Goal: Task Accomplishment & Management: Manage account settings

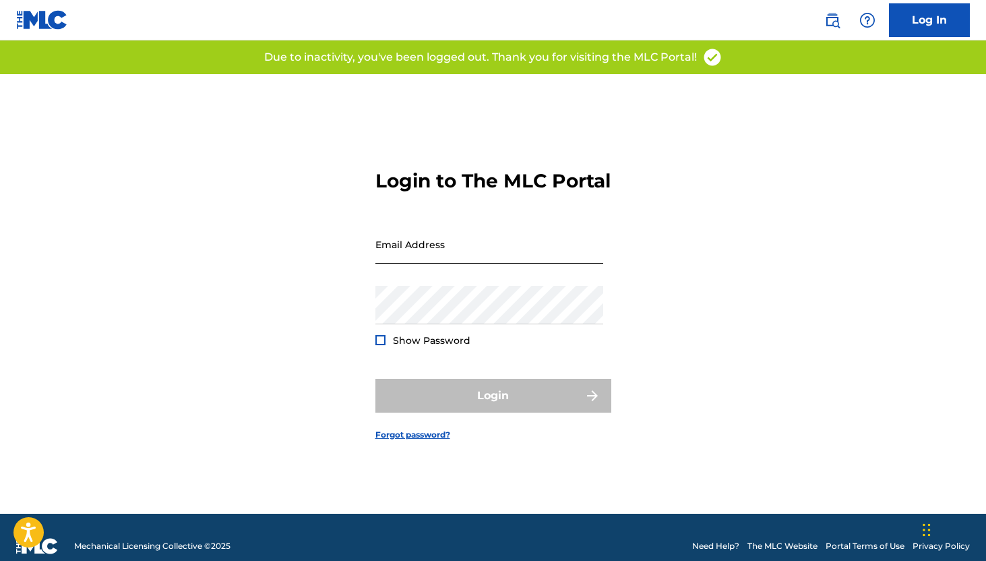
click at [512, 262] on input "Email Address" at bounding box center [490, 244] width 228 height 38
type input "[EMAIL_ADDRESS][DOMAIN_NAME]"
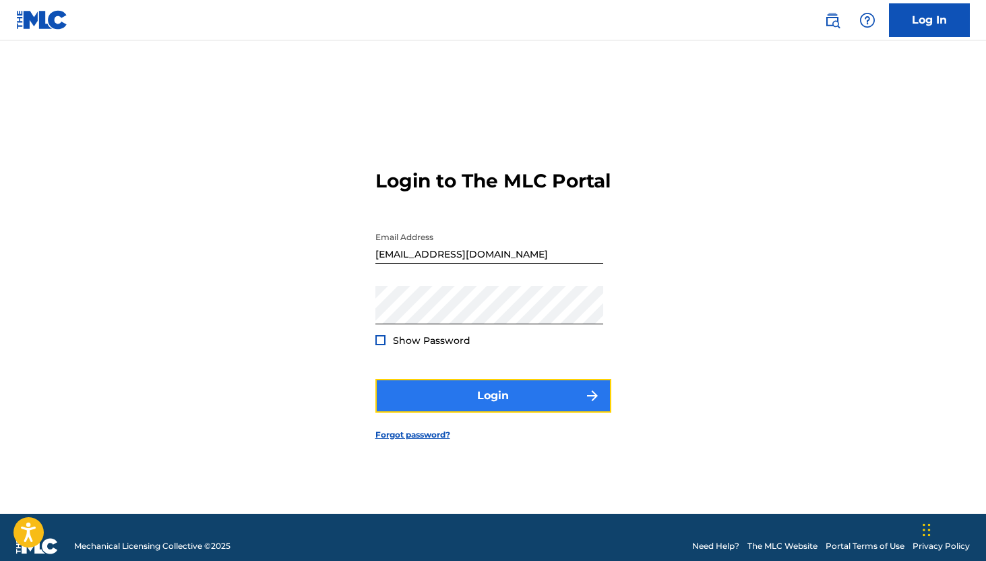
click at [436, 401] on button "Login" at bounding box center [494, 396] width 236 height 34
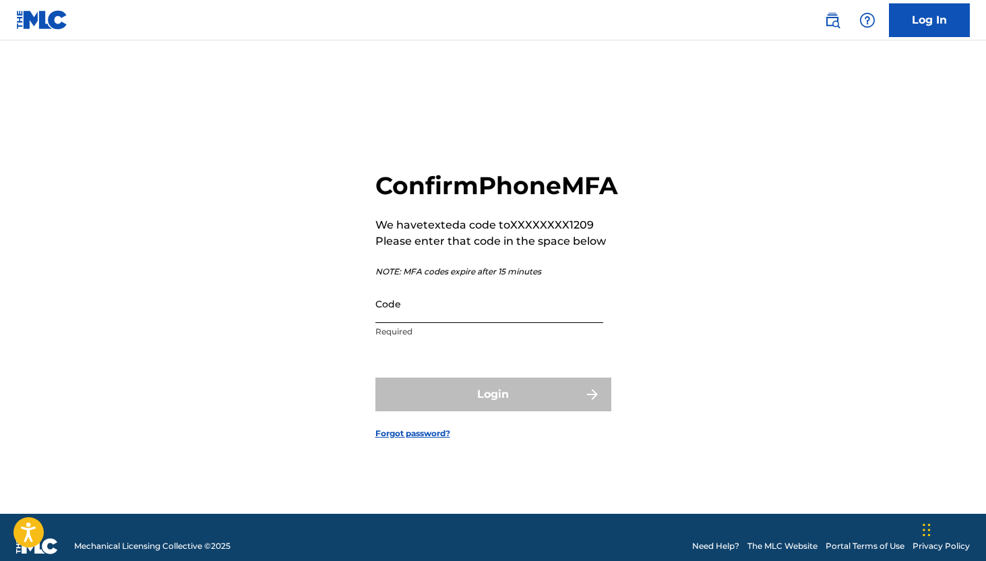
click at [436, 317] on input "Code" at bounding box center [490, 304] width 228 height 38
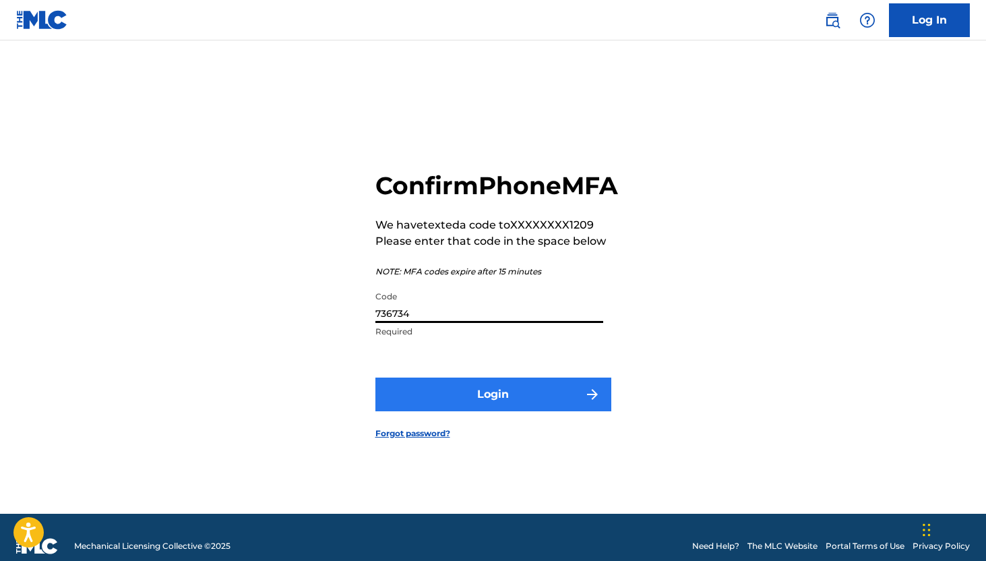
type input "736734"
click at [427, 402] on button "Login" at bounding box center [494, 395] width 236 height 34
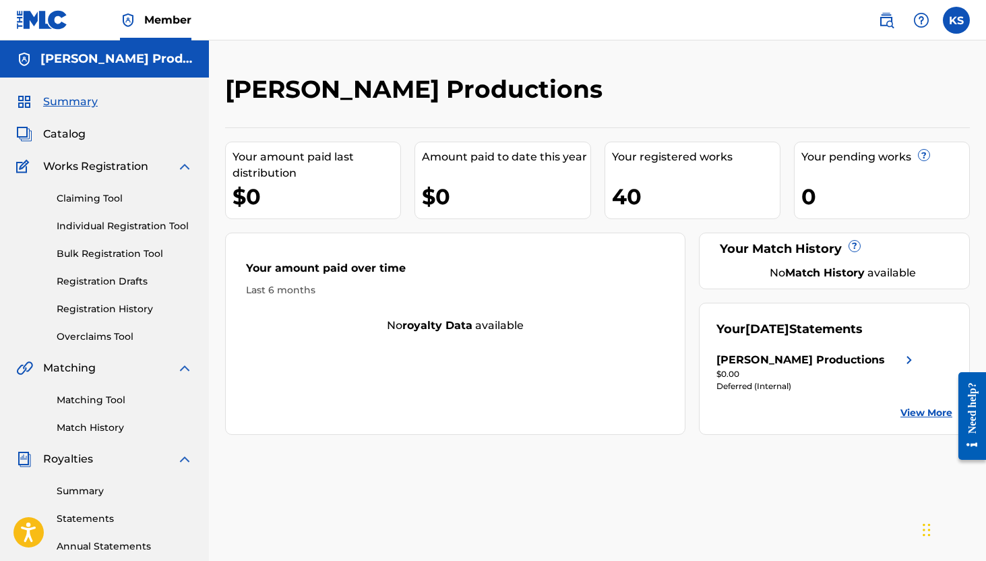
click at [905, 365] on img at bounding box center [909, 360] width 16 height 16
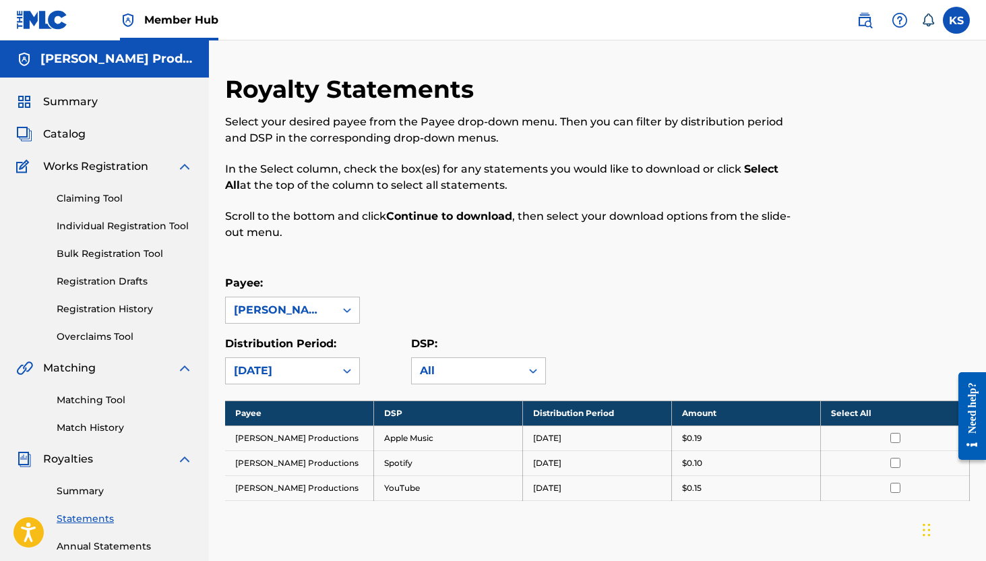
click at [653, 548] on div "Royalty Statements Select your desired payee from the Payee drop-down menu. The…" at bounding box center [597, 375] width 745 height 602
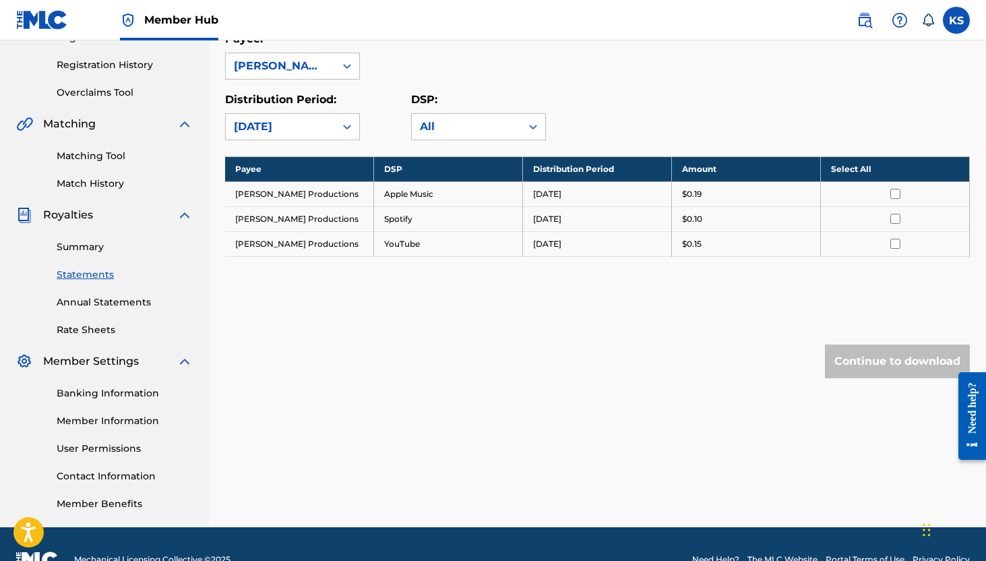
scroll to position [243, 0]
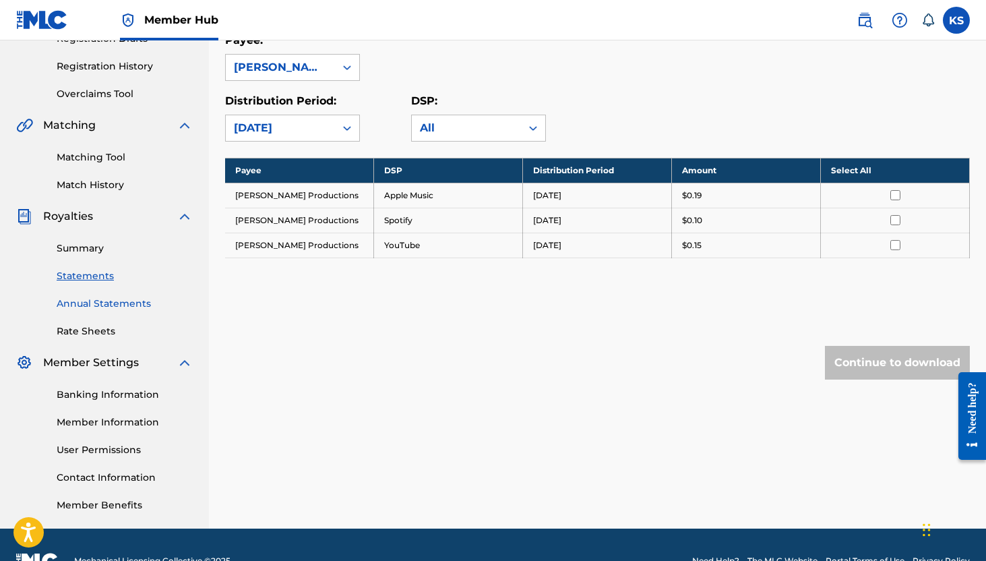
click at [133, 301] on link "Annual Statements" at bounding box center [125, 304] width 136 height 14
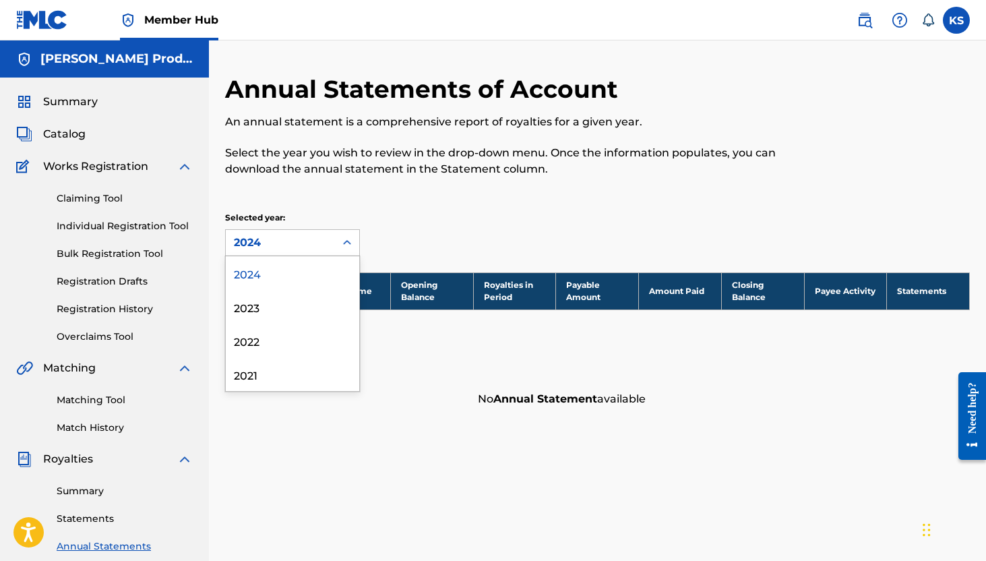
click at [299, 254] on div "2024" at bounding box center [280, 243] width 109 height 26
click at [304, 456] on div "Annual Statements of Account An annual statement is a comprehensive report of r…" at bounding box center [597, 422] width 777 height 697
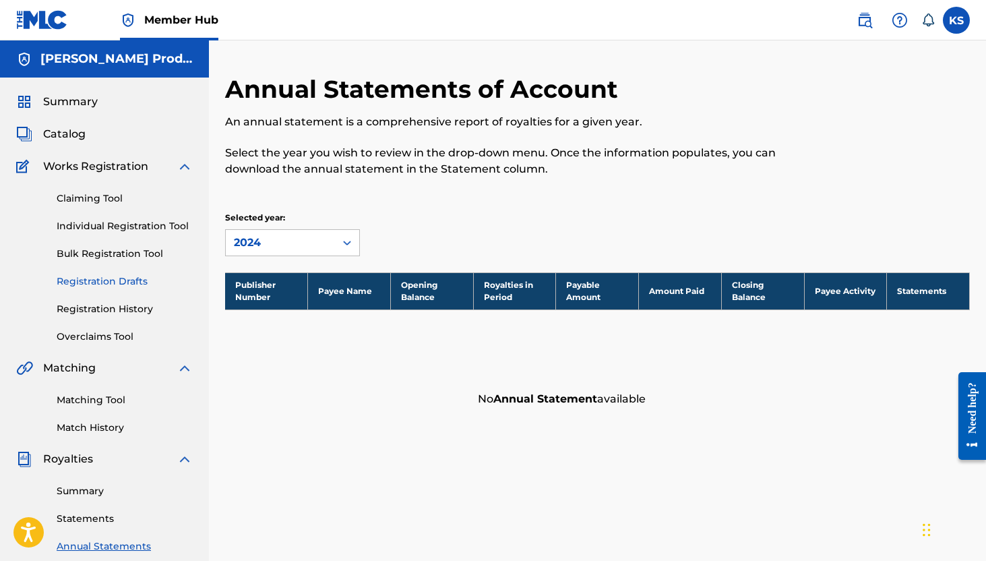
click at [137, 287] on link "Registration Drafts" at bounding box center [125, 281] width 136 height 14
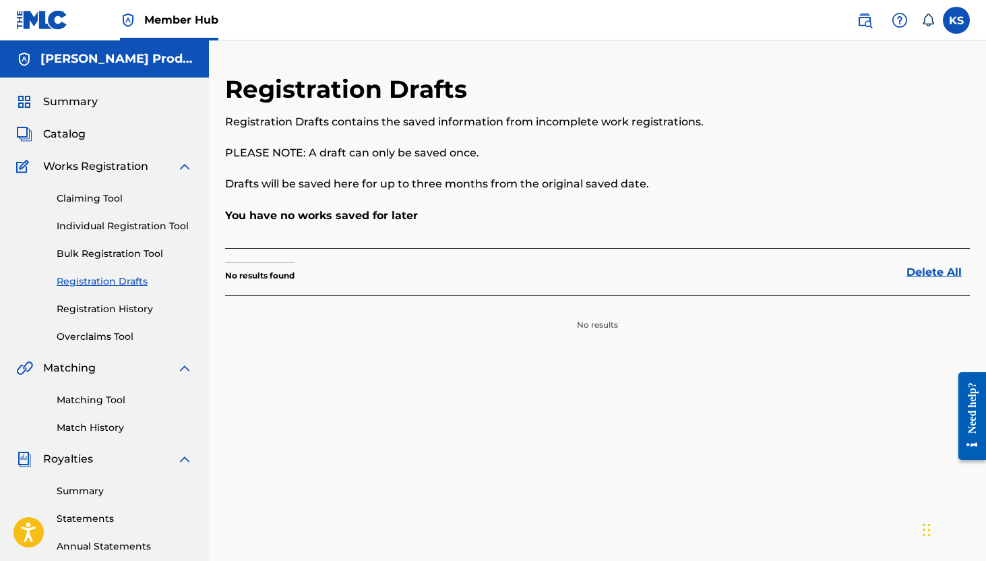
click at [131, 265] on div "Claiming Tool Individual Registration Tool Bulk Registration Tool Registration …" at bounding box center [104, 259] width 177 height 169
click at [188, 164] on img at bounding box center [185, 166] width 16 height 16
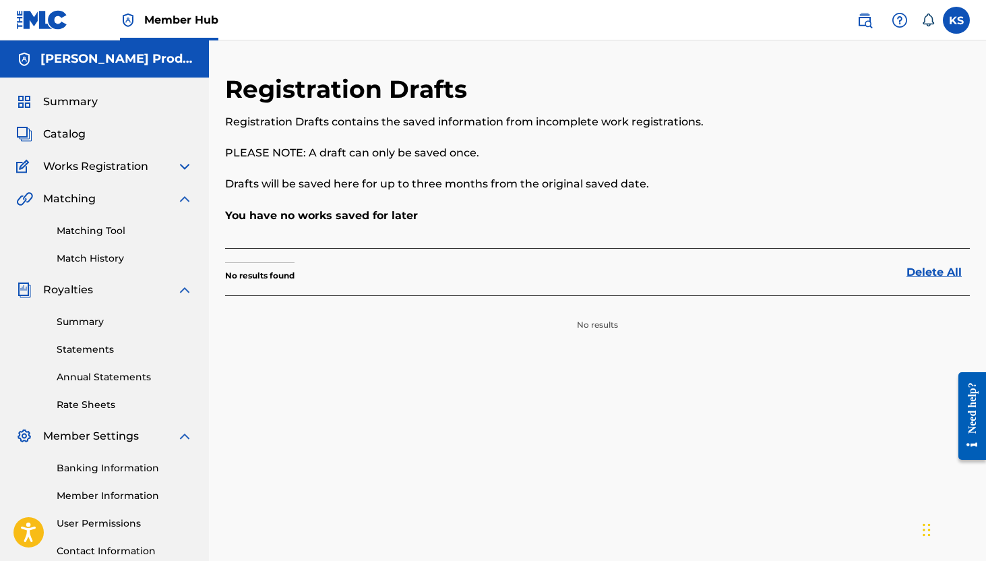
click at [144, 145] on div "Summary Catalog Works Registration Claiming Tool Individual Registration Tool B…" at bounding box center [104, 340] width 209 height 525
click at [80, 141] on span "Catalog" at bounding box center [64, 134] width 42 height 16
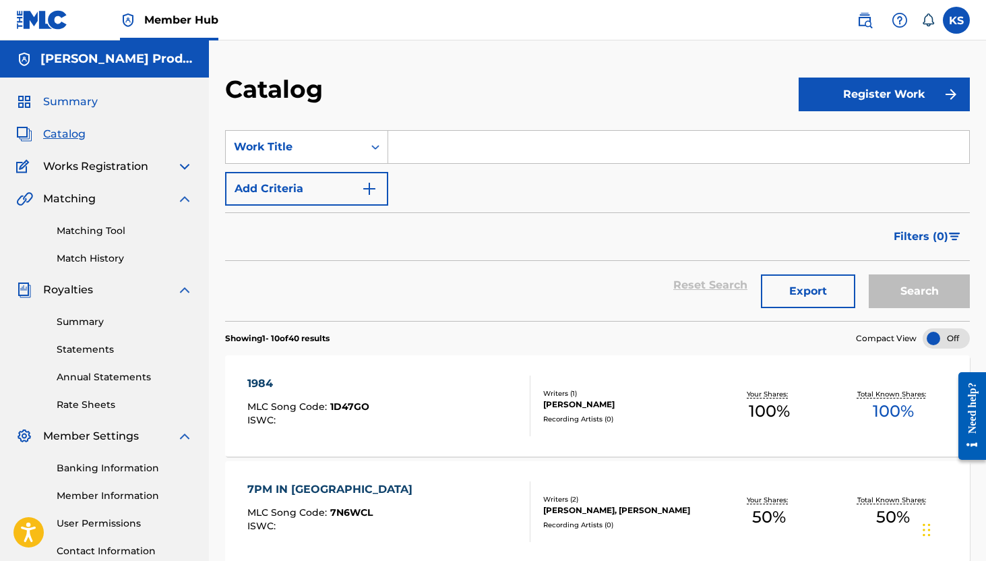
click at [82, 107] on span "Summary" at bounding box center [70, 102] width 55 height 16
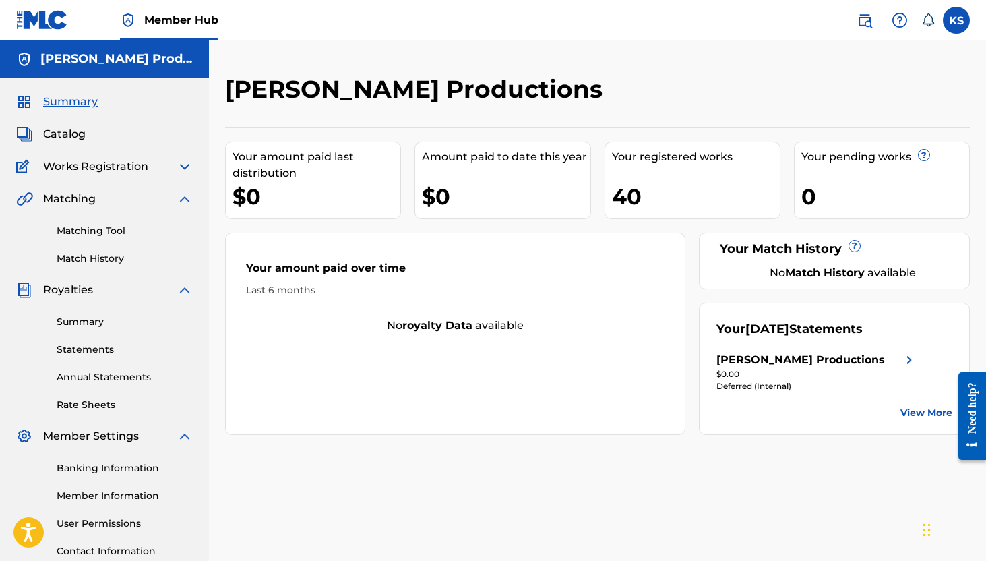
click at [854, 353] on div "[PERSON_NAME] Productions" at bounding box center [817, 360] width 200 height 16
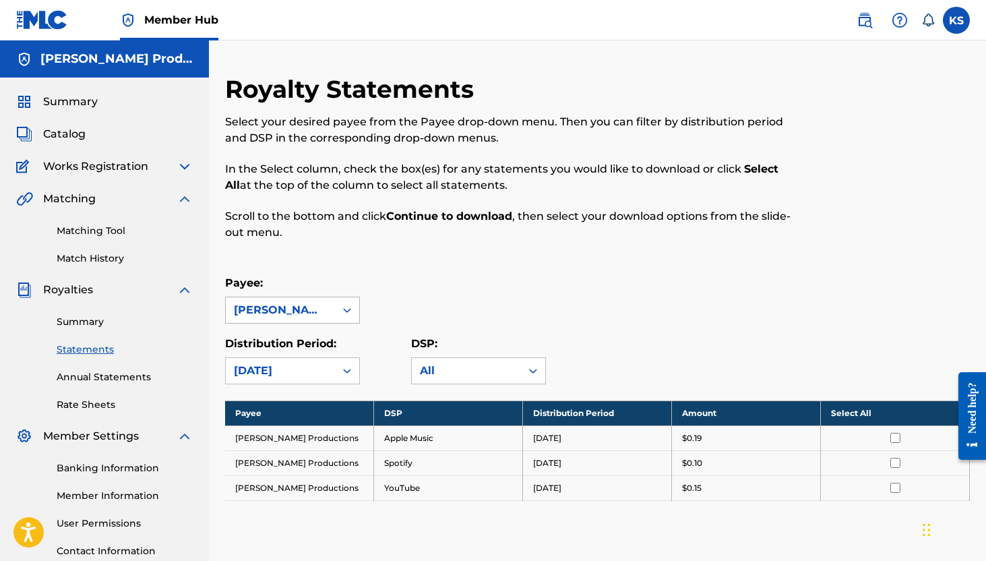
click at [350, 314] on icon at bounding box center [346, 309] width 13 height 13
click at [446, 313] on div "Payee: Stokes Productions, 1 of 1. 1 result available. Use Up and Down to choos…" at bounding box center [597, 299] width 745 height 49
click at [893, 440] on input "checkbox" at bounding box center [896, 438] width 10 height 10
click at [893, 461] on input "checkbox" at bounding box center [896, 463] width 10 height 10
click at [893, 478] on td at bounding box center [895, 487] width 149 height 25
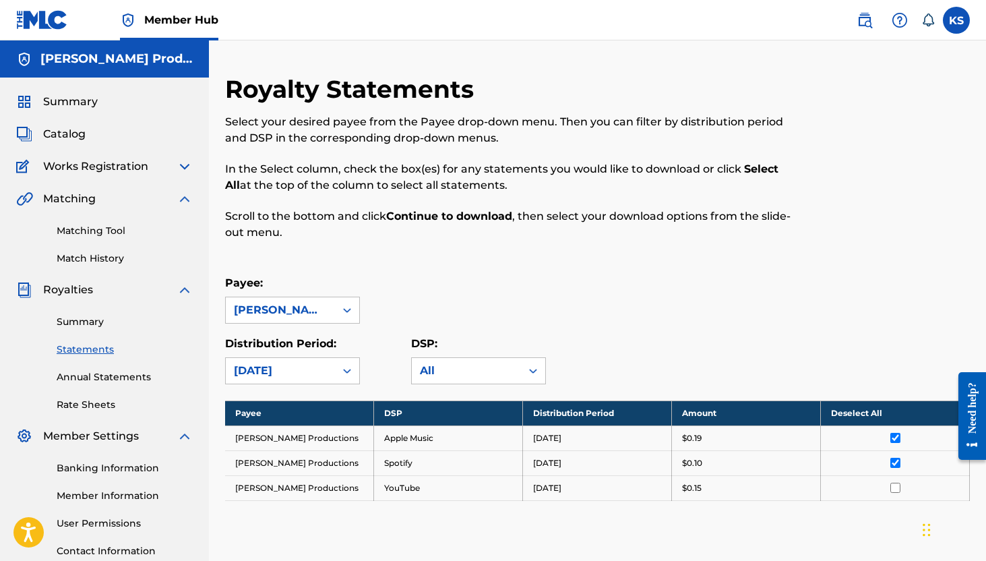
click at [893, 488] on input "checkbox" at bounding box center [896, 488] width 10 height 10
click at [832, 529] on div "Payee DSP Distribution Period Amount Deselect All Stokes Productions Apple Musi…" at bounding box center [597, 467] width 745 height 134
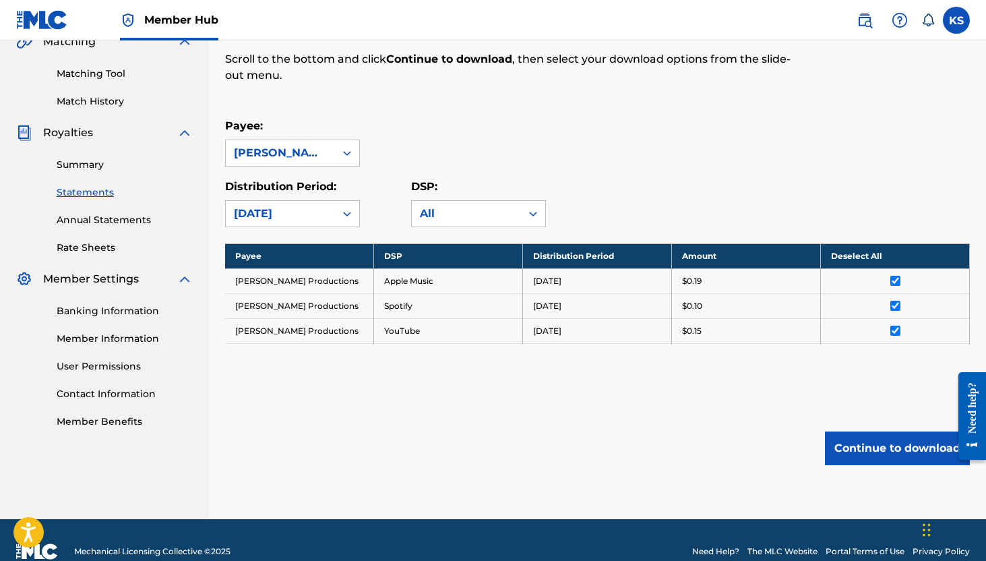
scroll to position [179, 0]
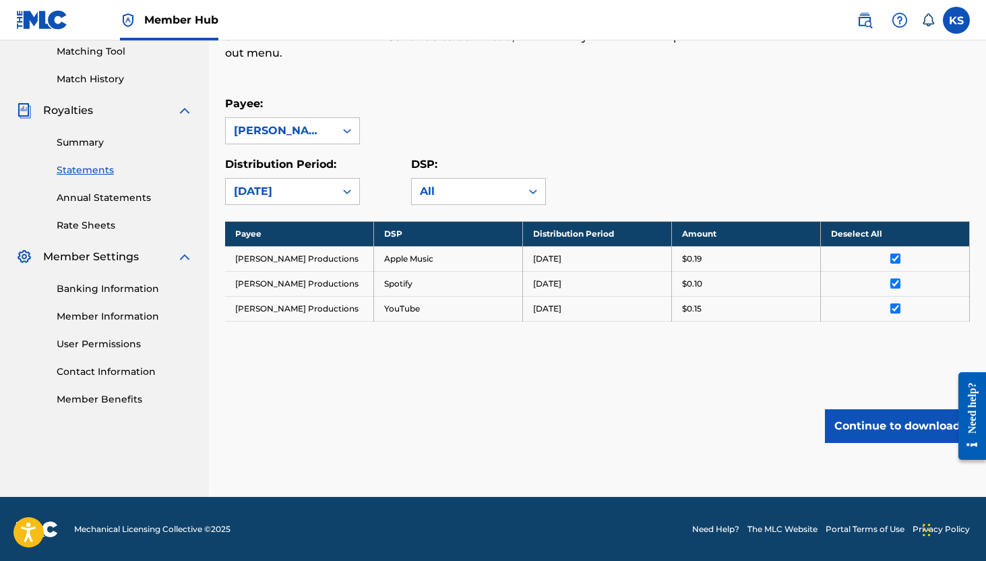
click at [893, 307] on input "checkbox" at bounding box center [896, 308] width 10 height 10
click at [897, 283] on input "checkbox" at bounding box center [896, 283] width 10 height 10
click at [897, 262] on input "checkbox" at bounding box center [896, 259] width 10 height 10
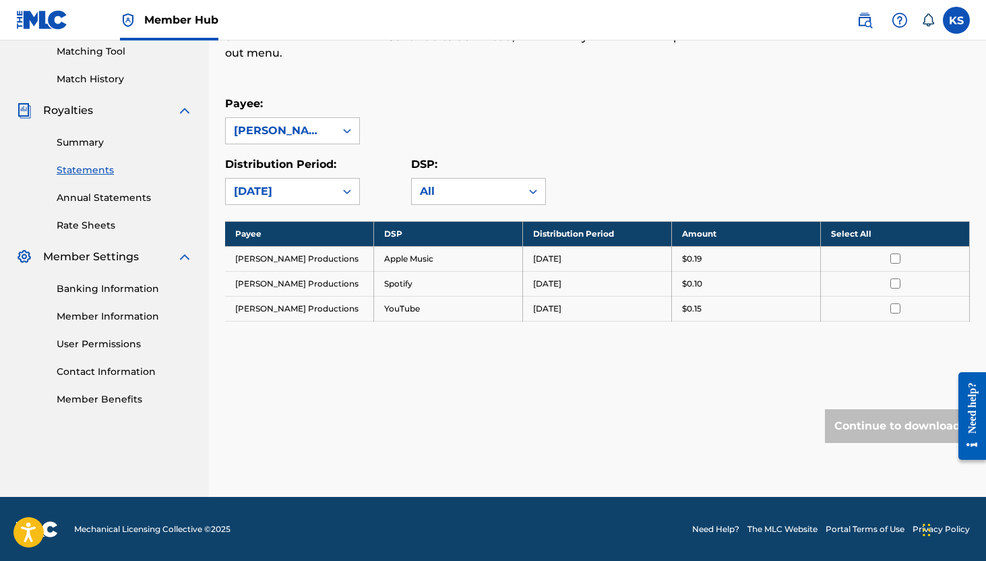
click at [511, 378] on div "Royalty Statements Select your desired payee from the Payee drop-down menu. The…" at bounding box center [597, 196] width 745 height 602
click at [497, 191] on div "All" at bounding box center [466, 191] width 93 height 16
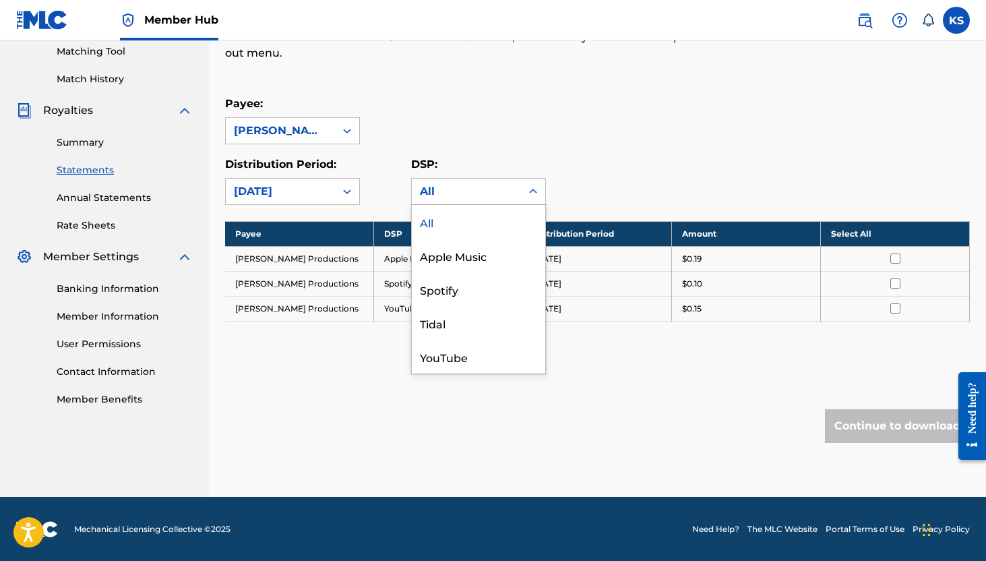
click at [473, 225] on div "All" at bounding box center [478, 222] width 133 height 34
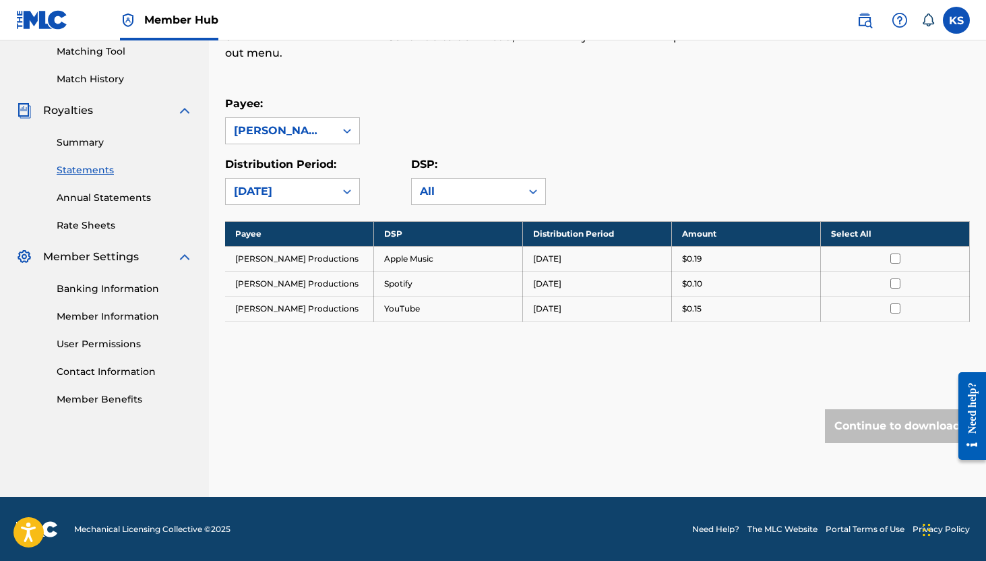
click at [648, 165] on div "Distribution Period: September 2025 DSP: All" at bounding box center [597, 180] width 745 height 49
click at [986, 213] on html "Accessibility Screen-Reader Guide, Feedback, and Issue Reporting | New window 0…" at bounding box center [493, 101] width 986 height 561
drag, startPoint x: 990, startPoint y: 213, endPoint x: 988, endPoint y: 162, distance: 51.3
click at [986, 162] on html "Accessibility Screen-Reader Guide, Feedback, and Issue Reporting | New window 0…" at bounding box center [493, 101] width 986 height 561
click at [889, 149] on div "Payee: Stokes Productions Distribution Period: September 2025 DSP: All" at bounding box center [597, 150] width 745 height 109
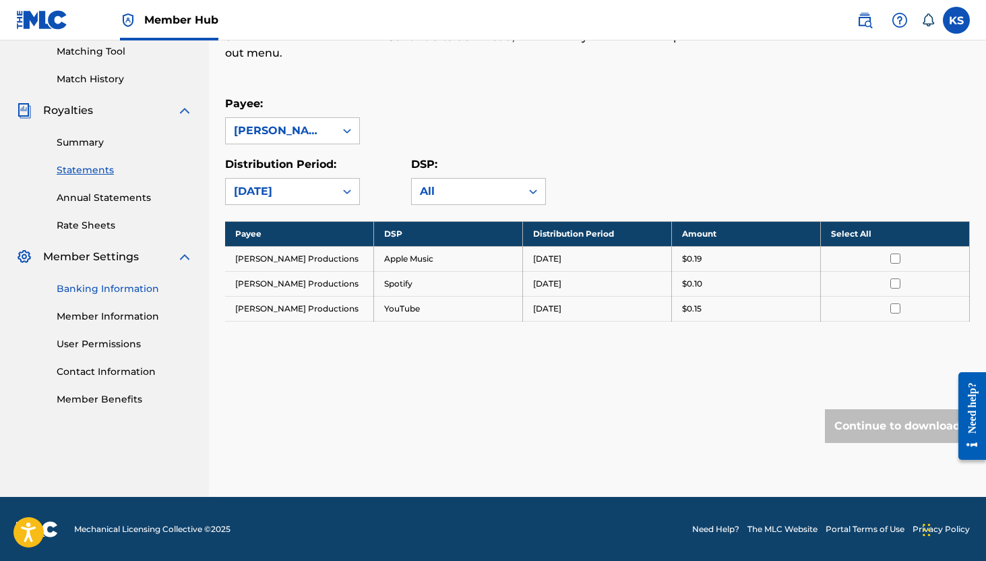
click at [133, 283] on link "Banking Information" at bounding box center [125, 289] width 136 height 14
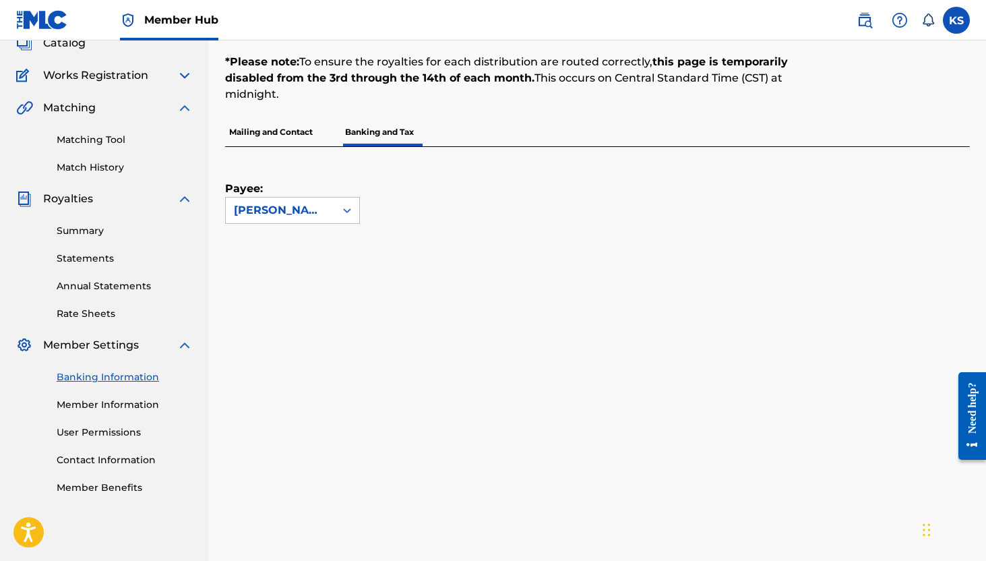
scroll to position [80, 0]
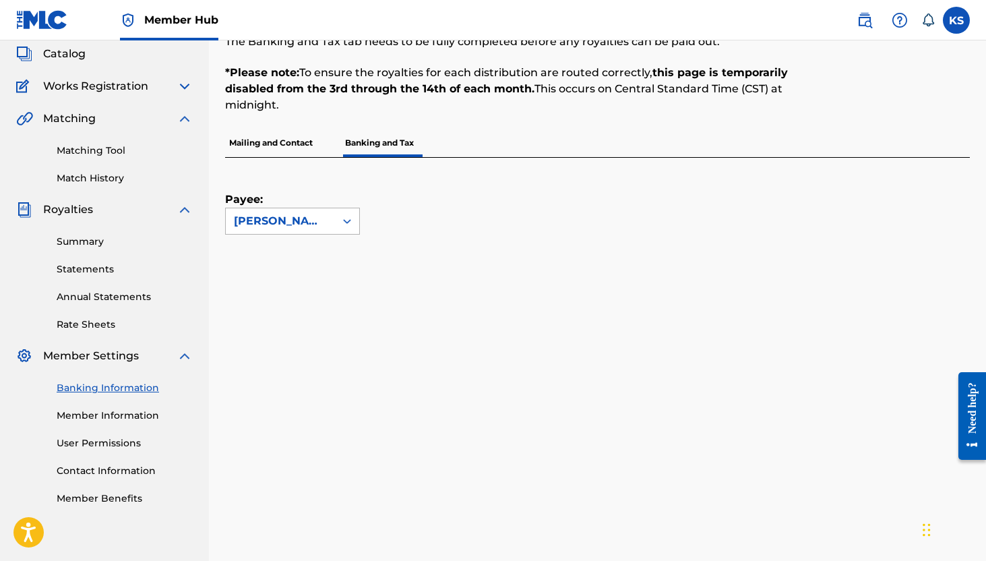
click at [338, 212] on div at bounding box center [347, 221] width 24 height 24
click at [310, 144] on p "Mailing and Contact" at bounding box center [271, 143] width 92 height 28
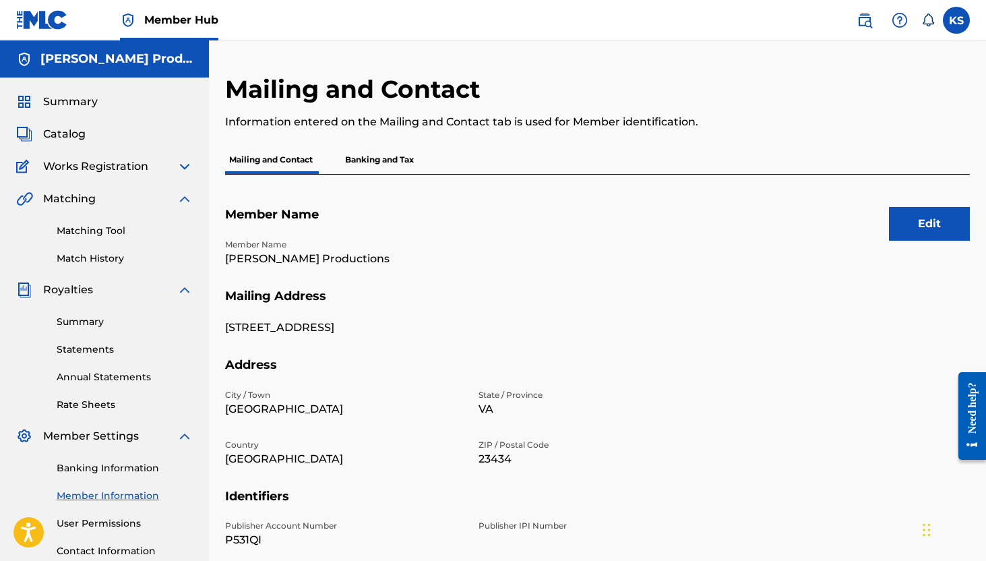
click at [408, 153] on p "Banking and Tax" at bounding box center [379, 160] width 77 height 28
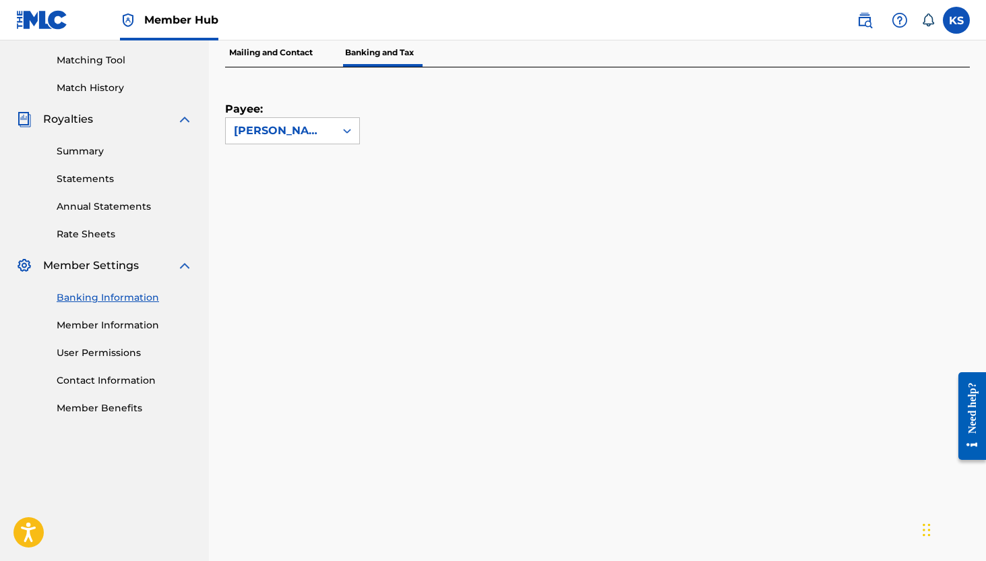
scroll to position [161, 0]
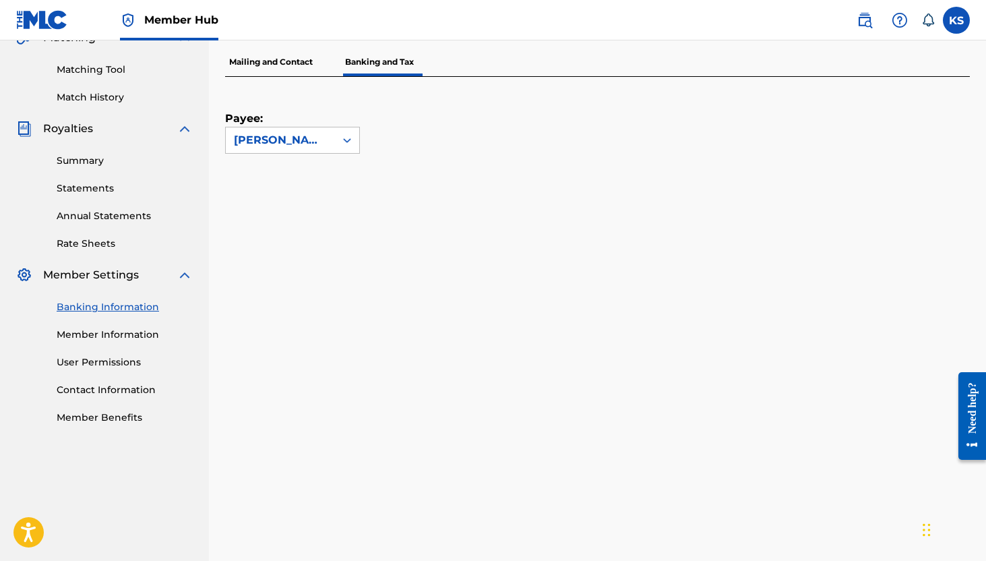
click at [184, 128] on img at bounding box center [185, 129] width 16 height 16
